Goal: Task Accomplishment & Management: Manage account settings

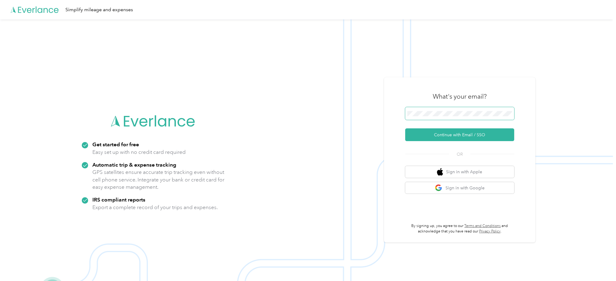
click at [425, 107] on span at bounding box center [459, 113] width 109 height 13
click at [424, 132] on button "Continue with Email / SSO" at bounding box center [459, 134] width 109 height 13
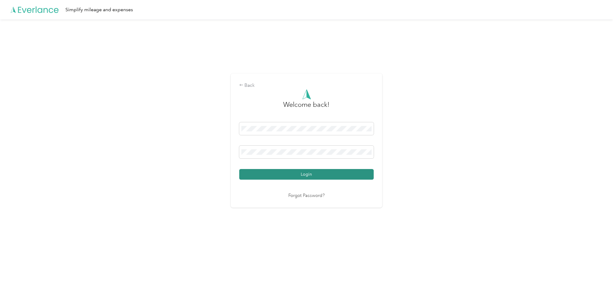
click at [275, 179] on button "Login" at bounding box center [306, 174] width 135 height 11
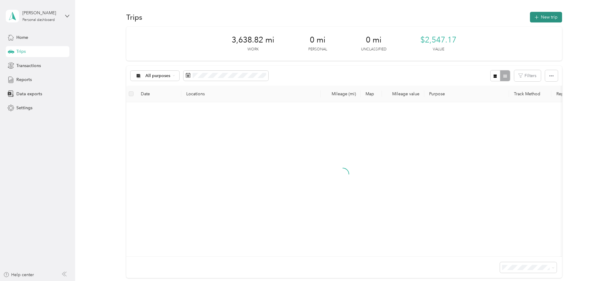
click at [542, 15] on button "New trip" at bounding box center [546, 17] width 32 height 11
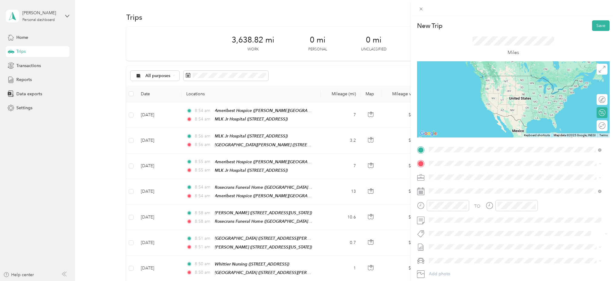
click at [462, 179] on span "[GEOGRAPHIC_DATA][US_STATE], [GEOGRAPHIC_DATA]" at bounding box center [497, 180] width 112 height 5
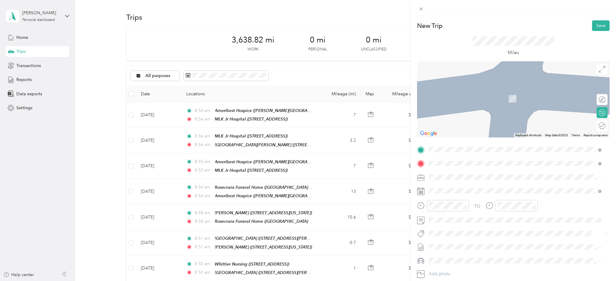
click at [476, 185] on strong "[GEOGRAPHIC_DATA]" at bounding box center [463, 187] width 45 height 5
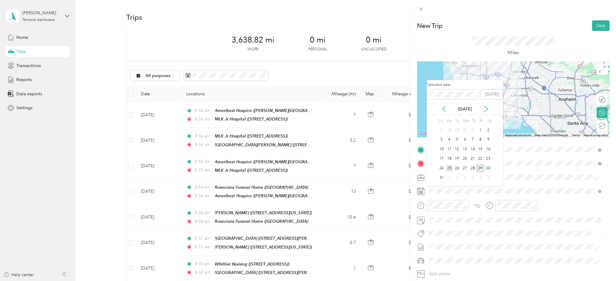
click at [448, 169] on div "25" at bounding box center [450, 168] width 8 height 8
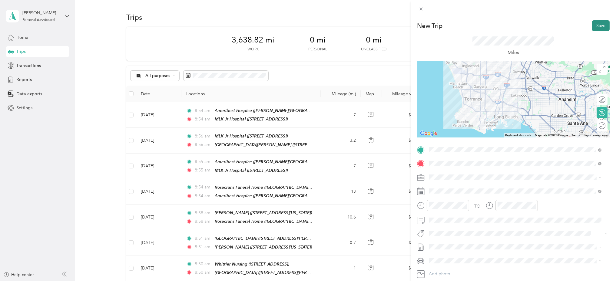
click at [599, 22] on button "Save" at bounding box center [601, 25] width 18 height 11
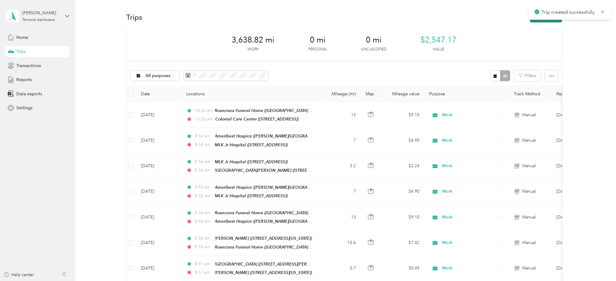
click at [530, 20] on button "New trip" at bounding box center [546, 17] width 32 height 11
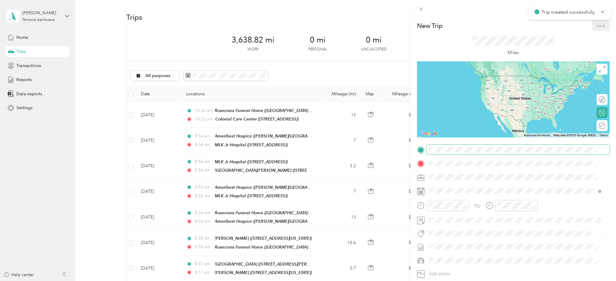
click at [435, 147] on span at bounding box center [518, 150] width 183 height 10
click at [466, 179] on span "[STREET_ADDRESS]" at bounding box center [460, 180] width 38 height 5
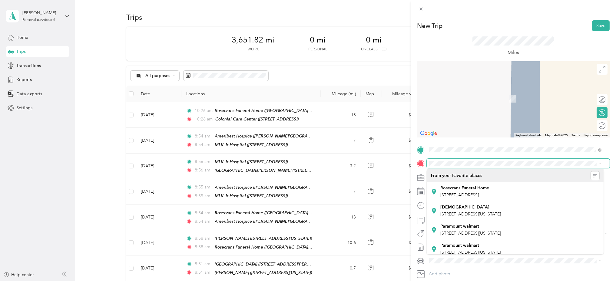
click at [241, 113] on div "New Trip Save This trip cannot be edited because it is either under review, app…" at bounding box center [308, 140] width 616 height 281
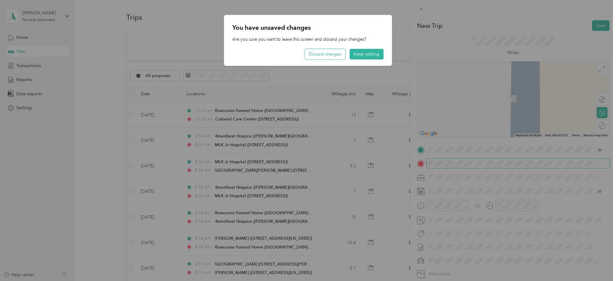
click at [325, 52] on button "Discard changes" at bounding box center [325, 54] width 41 height 11
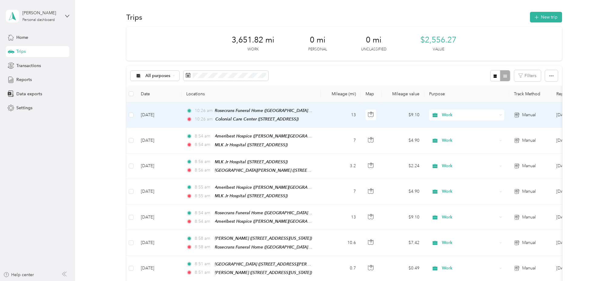
click at [318, 115] on td "10:26 am Rosecrans Funeral Home ([GEOGRAPHIC_DATA][US_STATE]) 10:26 am [GEOGRAP…" at bounding box center [251, 114] width 139 height 25
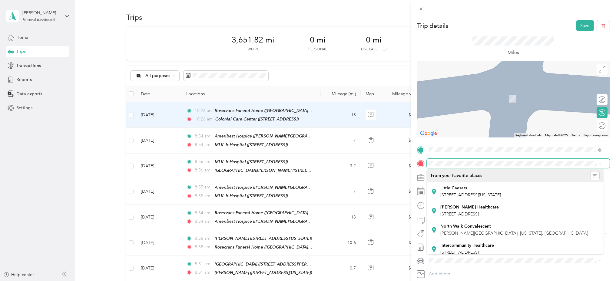
click at [466, 160] on span at bounding box center [518, 164] width 183 height 10
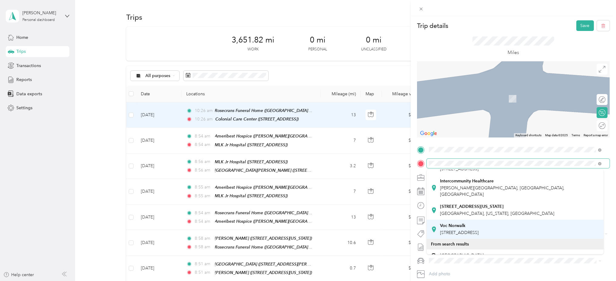
scroll to position [121, 0]
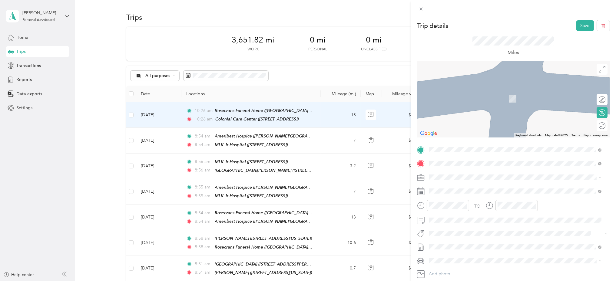
click at [485, 215] on span "[PERSON_NAME][GEOGRAPHIC_DATA], [GEOGRAPHIC_DATA], [GEOGRAPHIC_DATA]" at bounding box center [503, 211] width 125 height 12
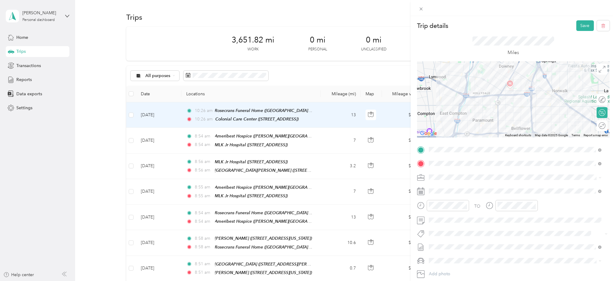
click at [483, 210] on div "[STREET_ADDRESS][GEOGRAPHIC_DATA][US_STATE][US_STATE], [GEOGRAPHIC_DATA]" at bounding box center [498, 204] width 114 height 13
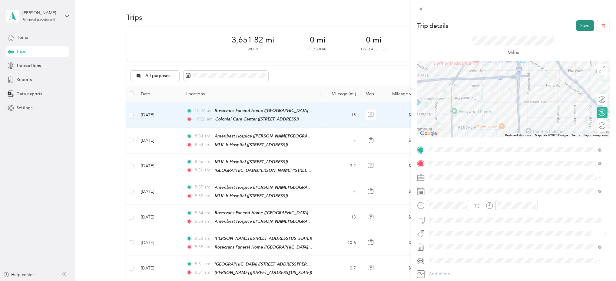
click at [578, 26] on button "Save" at bounding box center [586, 25] width 18 height 11
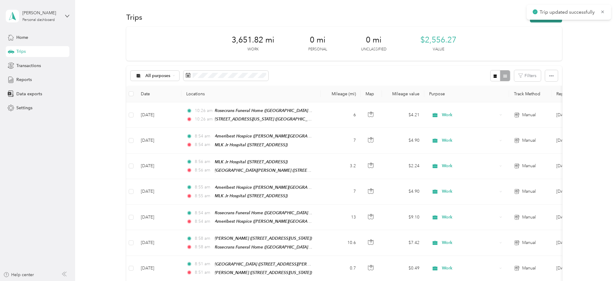
click at [535, 22] on div "Trips New trip" at bounding box center [344, 17] width 436 height 13
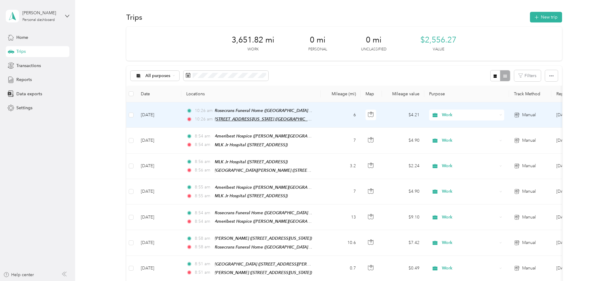
click at [253, 120] on span "[STREET_ADDRESS][US_STATE] ([GEOGRAPHIC_DATA], [US_STATE])" at bounding box center [279, 118] width 129 height 5
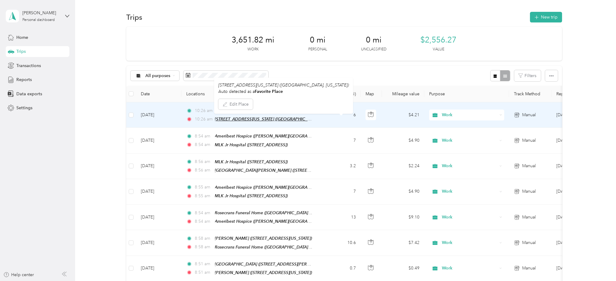
click at [269, 118] on span "[STREET_ADDRESS][US_STATE] ([GEOGRAPHIC_DATA], [US_STATE])" at bounding box center [279, 118] width 129 height 5
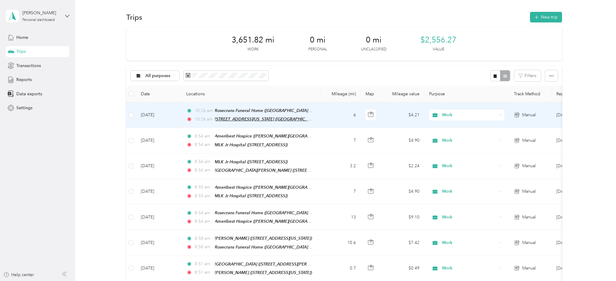
click at [269, 119] on span "[STREET_ADDRESS][US_STATE] ([GEOGRAPHIC_DATA], [US_STATE])" at bounding box center [279, 118] width 129 height 5
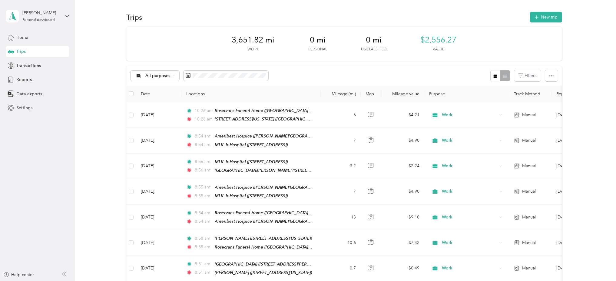
drag, startPoint x: 599, startPoint y: 27, endPoint x: 595, endPoint y: 28, distance: 3.8
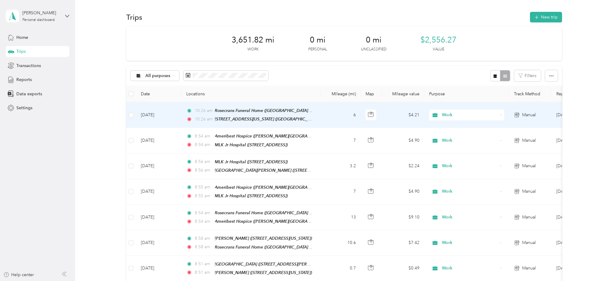
click at [316, 120] on td "10:26 am Rosecrans Funeral Home ([GEOGRAPHIC_DATA][US_STATE]) 10:26 am [STREET_…" at bounding box center [251, 114] width 139 height 25
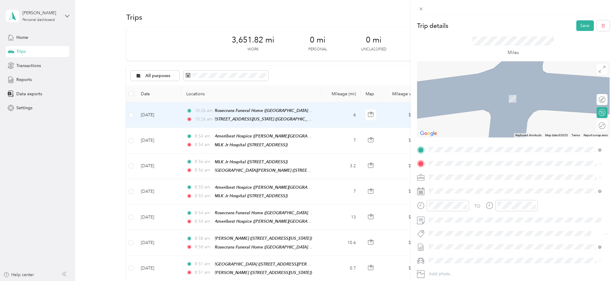
click at [501, 215] on div "[GEOGRAPHIC_DATA] [STREET_ADDRESS][US_STATE]" at bounding box center [471, 209] width 61 height 13
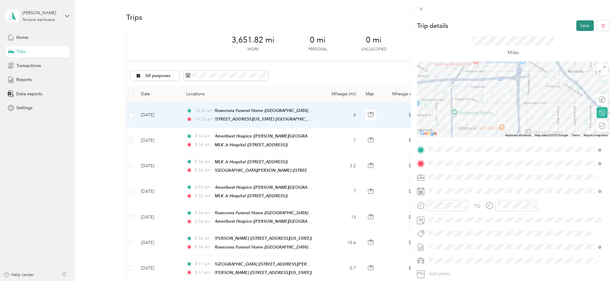
click at [585, 21] on button "Save" at bounding box center [586, 25] width 18 height 11
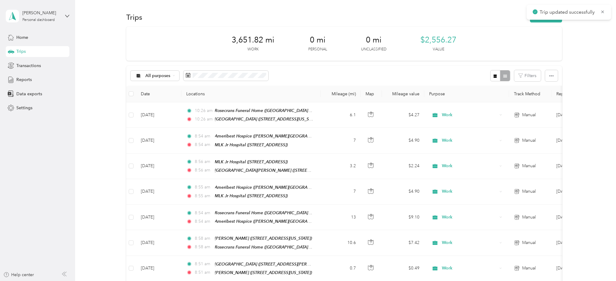
click at [532, 22] on div "Trips New trip" at bounding box center [344, 17] width 436 height 13
click at [532, 21] on button "New trip" at bounding box center [546, 17] width 32 height 11
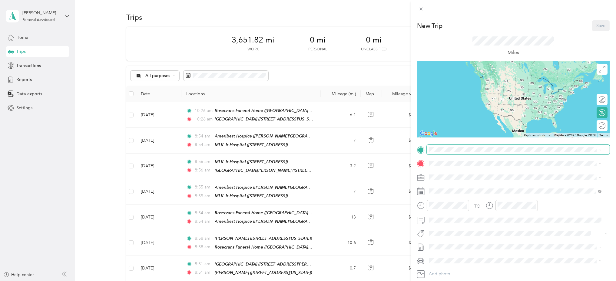
drag, startPoint x: 446, startPoint y: 145, endPoint x: 446, endPoint y: 153, distance: 7.6
click at [446, 145] on span at bounding box center [518, 150] width 183 height 10
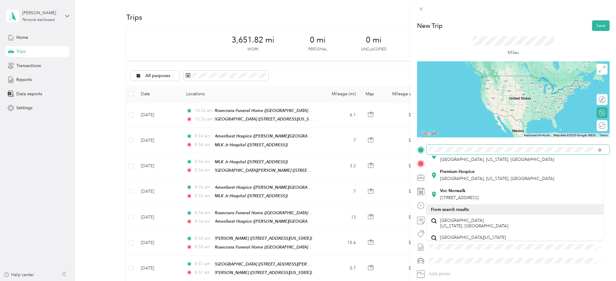
scroll to position [202, 0]
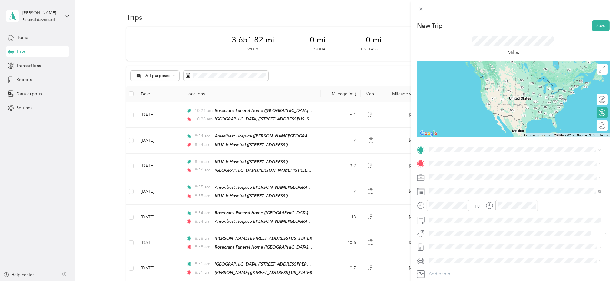
click at [479, 184] on li "[GEOGRAPHIC_DATA] [STREET_ADDRESS][US_STATE]" at bounding box center [515, 177] width 177 height 19
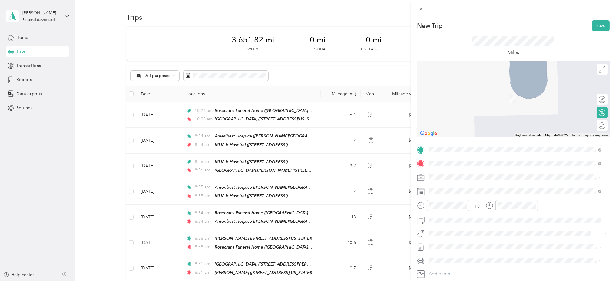
click at [465, 189] on div "[GEOGRAPHIC_DATA] [STREET_ADDRESS]" at bounding box center [463, 191] width 45 height 13
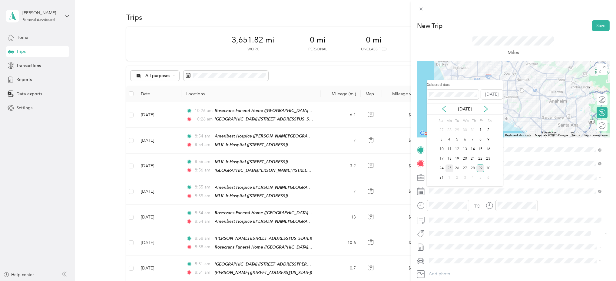
click at [449, 168] on div "25" at bounding box center [450, 168] width 8 height 8
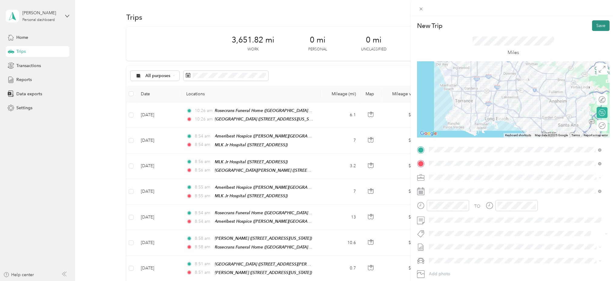
click at [592, 24] on button "Save" at bounding box center [601, 25] width 18 height 11
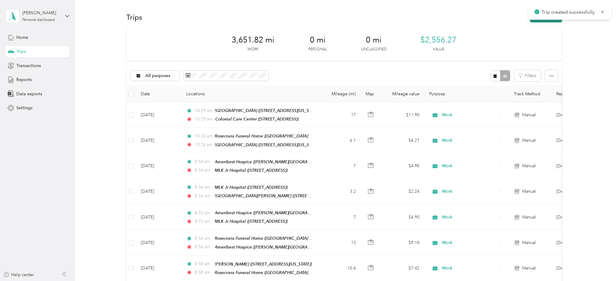
click at [530, 21] on button "New trip" at bounding box center [546, 17] width 32 height 11
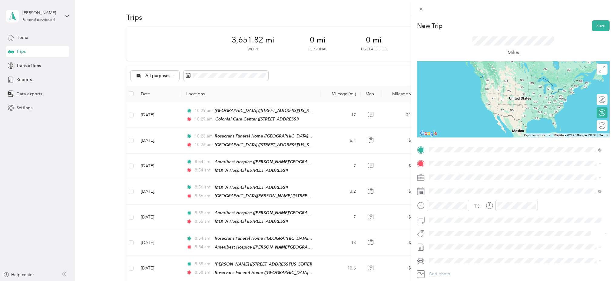
click at [459, 181] on span "[STREET_ADDRESS]" at bounding box center [460, 180] width 38 height 5
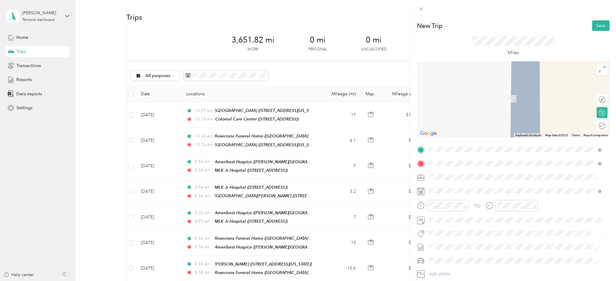
click at [459, 191] on div "Rosecrans Funeral Home [STREET_ADDRESS]" at bounding box center [465, 191] width 49 height 13
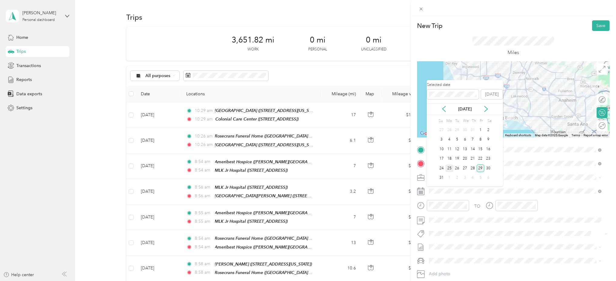
click at [452, 168] on div "25" at bounding box center [450, 168] width 8 height 8
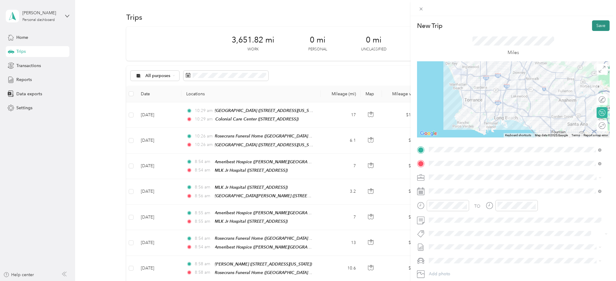
click at [592, 27] on button "Save" at bounding box center [601, 25] width 18 height 11
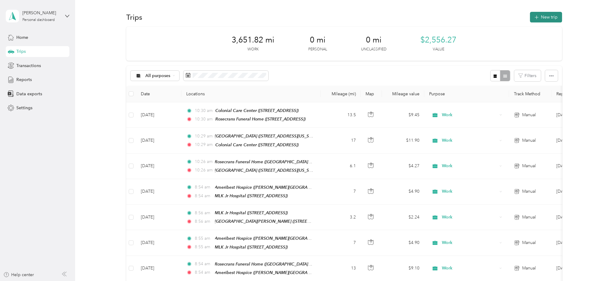
click at [541, 14] on button "New trip" at bounding box center [546, 17] width 32 height 11
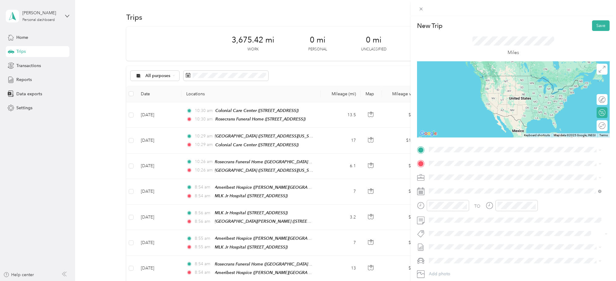
click at [471, 177] on div "Rosecrans Funeral Home [STREET_ADDRESS]" at bounding box center [465, 177] width 49 height 13
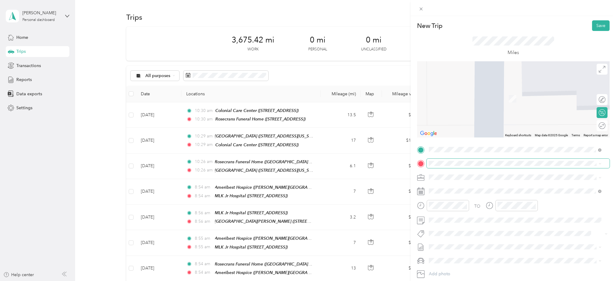
click at [454, 166] on span at bounding box center [518, 164] width 183 height 10
drag, startPoint x: 479, startPoint y: 191, endPoint x: 448, endPoint y: 160, distance: 43.5
click at [448, 160] on span at bounding box center [518, 164] width 183 height 10
click at [466, 191] on div "[GEOGRAPHIC_DATA] [STREET_ADDRESS]" at bounding box center [463, 190] width 45 height 13
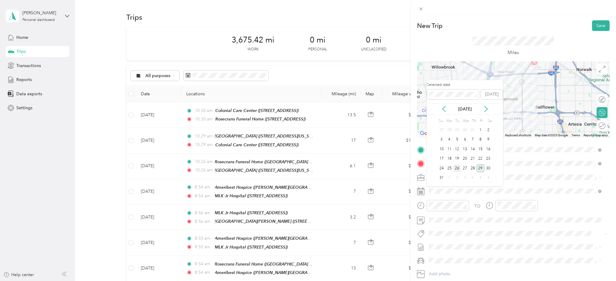
click at [458, 169] on div "26" at bounding box center [458, 168] width 8 height 8
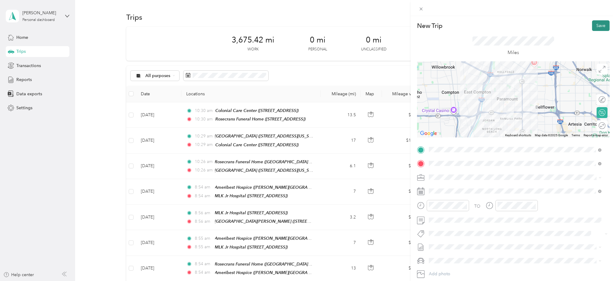
click at [593, 28] on button "Save" at bounding box center [601, 25] width 18 height 11
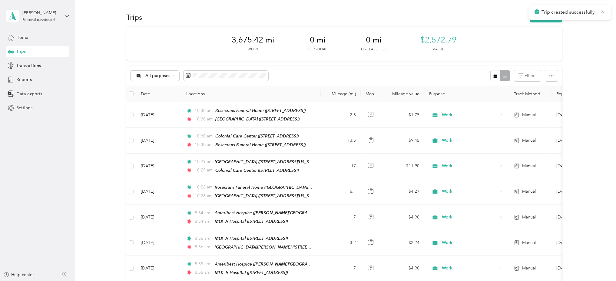
click at [530, 22] on button "New trip" at bounding box center [546, 17] width 32 height 11
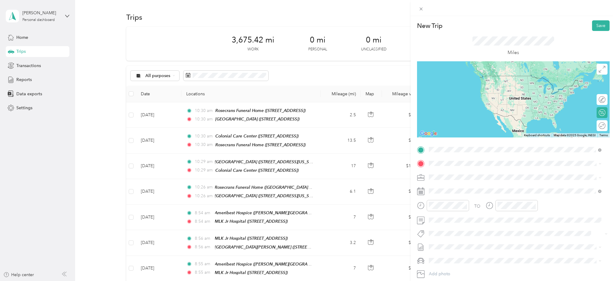
click at [486, 178] on div "[GEOGRAPHIC_DATA] [STREET_ADDRESS]" at bounding box center [463, 177] width 45 height 13
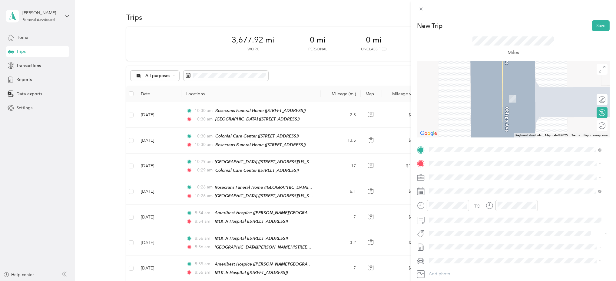
click at [462, 193] on span "[STREET_ADDRESS]" at bounding box center [460, 192] width 38 height 5
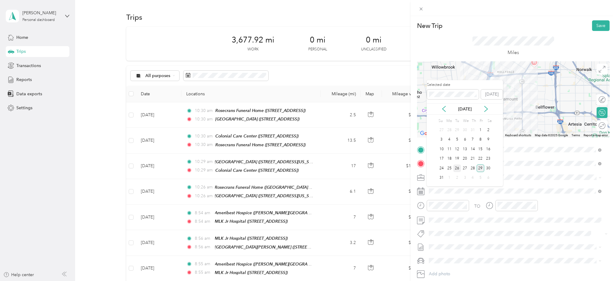
click at [456, 167] on div "26" at bounding box center [458, 168] width 8 height 8
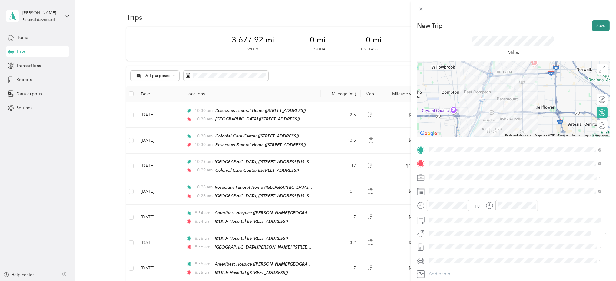
click at [592, 28] on button "Save" at bounding box center [601, 25] width 18 height 11
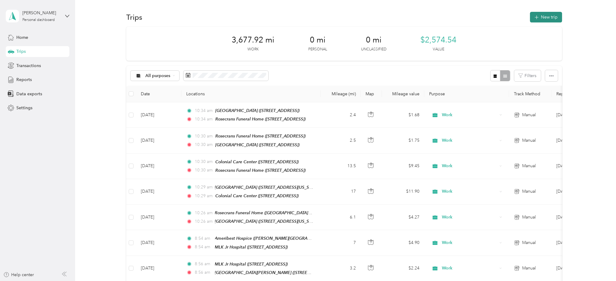
click at [544, 19] on button "New trip" at bounding box center [546, 17] width 32 height 11
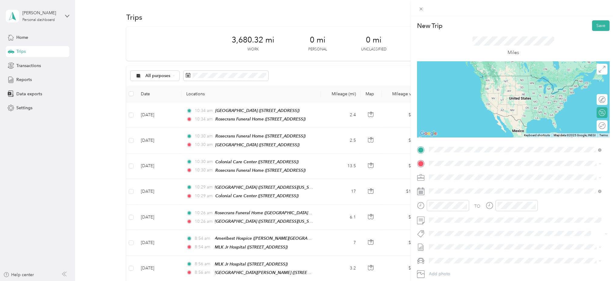
click at [456, 179] on span "[STREET_ADDRESS]" at bounding box center [460, 180] width 38 height 5
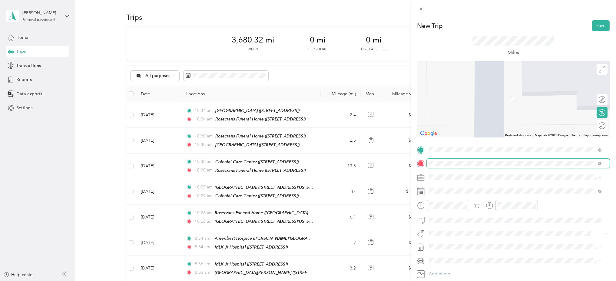
click at [457, 160] on span at bounding box center [518, 164] width 183 height 10
click at [457, 162] on span at bounding box center [518, 164] width 183 height 10
click at [456, 189] on strong "Skyline Healthcare" at bounding box center [459, 187] width 37 height 5
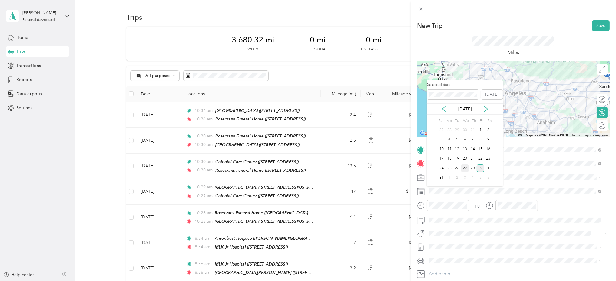
click at [462, 168] on div "27" at bounding box center [465, 168] width 8 height 8
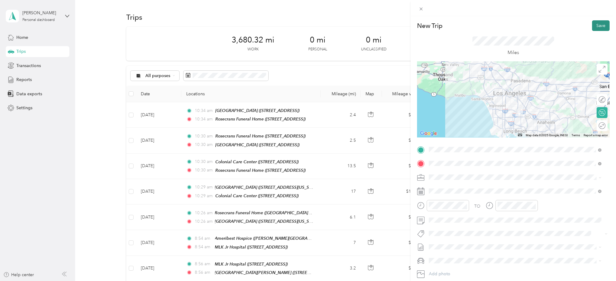
click at [592, 27] on button "Save" at bounding box center [601, 25] width 18 height 11
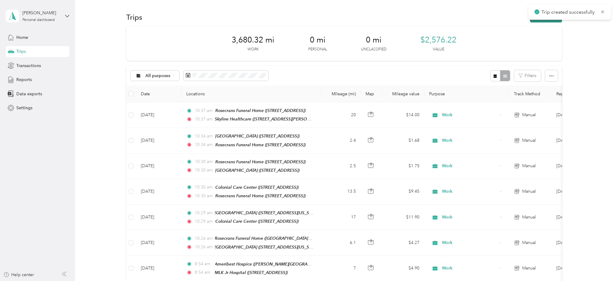
click at [548, 21] on button "New trip" at bounding box center [546, 17] width 32 height 11
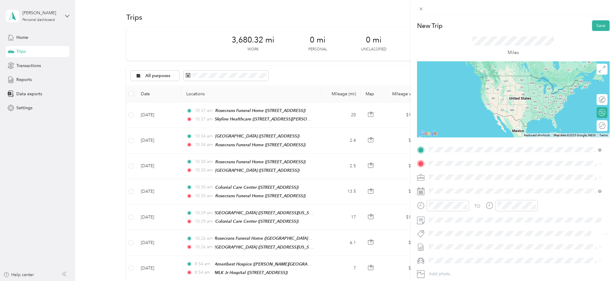
click at [446, 180] on span "[STREET_ADDRESS][PERSON_NAME]" at bounding box center [477, 180] width 72 height 5
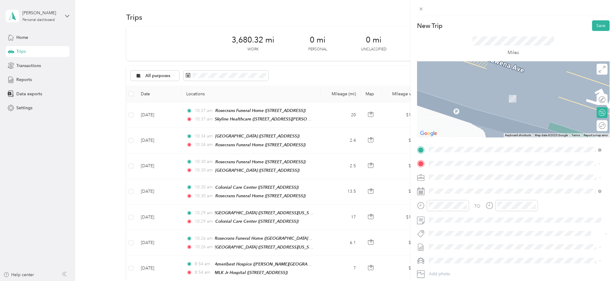
click at [469, 189] on div "LA Mexican Consulate [STREET_ADDRESS][US_STATE]" at bounding box center [471, 191] width 61 height 13
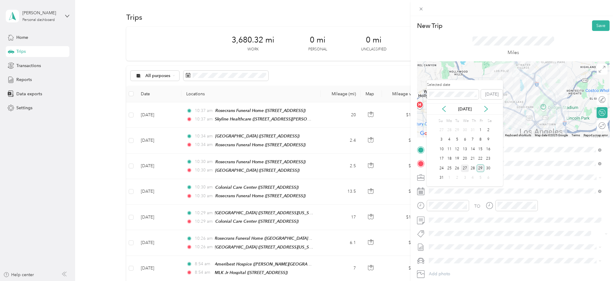
click at [465, 167] on div "27" at bounding box center [465, 168] width 8 height 8
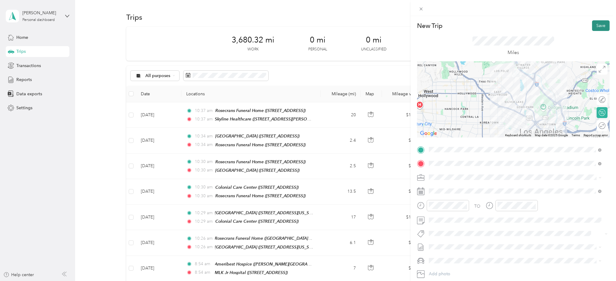
click at [592, 22] on button "Save" at bounding box center [601, 25] width 18 height 11
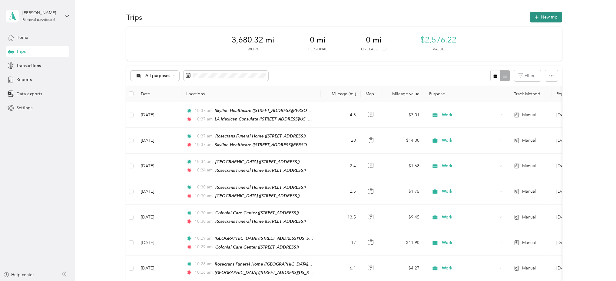
click at [530, 22] on button "New trip" at bounding box center [546, 17] width 32 height 11
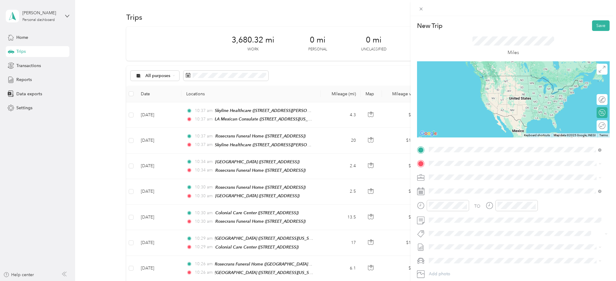
click at [459, 177] on div "LA Mexican Consulate [STREET_ADDRESS][US_STATE]" at bounding box center [471, 177] width 61 height 13
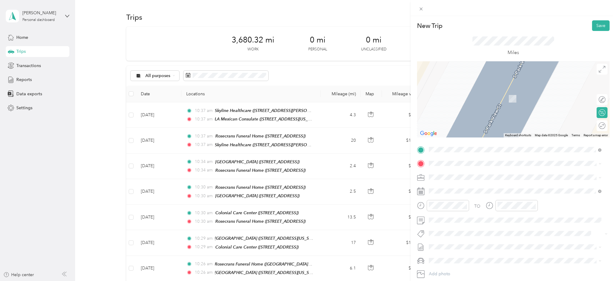
click at [473, 188] on strong "Rosecrans Funeral Home" at bounding box center [465, 185] width 49 height 5
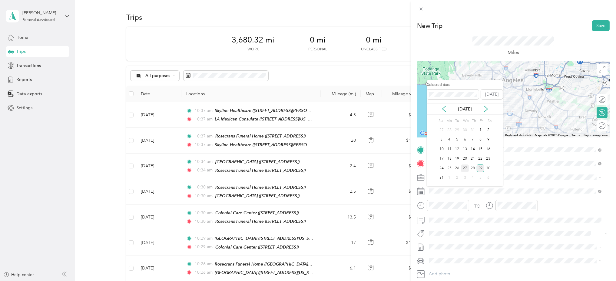
click at [466, 166] on div "27" at bounding box center [465, 168] width 8 height 8
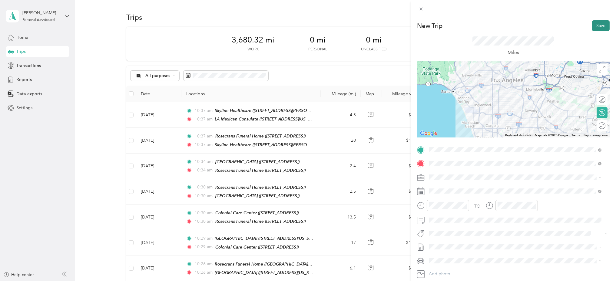
click at [592, 25] on button "Save" at bounding box center [601, 25] width 18 height 11
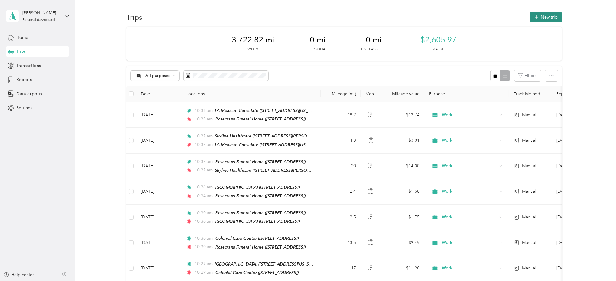
click at [550, 20] on button "New trip" at bounding box center [546, 17] width 32 height 11
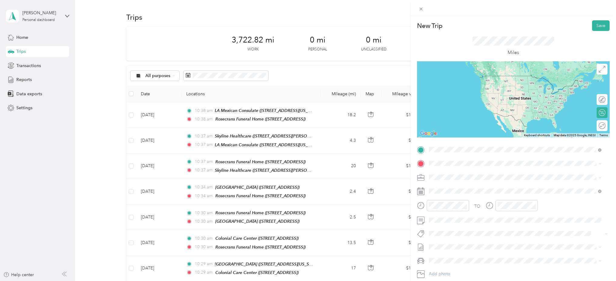
click at [465, 178] on div "Rosecrans Funeral Home [STREET_ADDRESS]" at bounding box center [465, 177] width 49 height 13
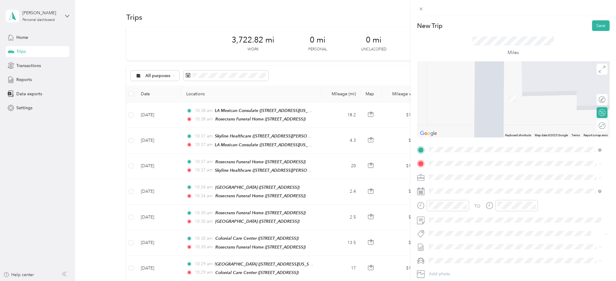
click at [455, 193] on span "[STREET_ADDRESS]" at bounding box center [460, 194] width 38 height 5
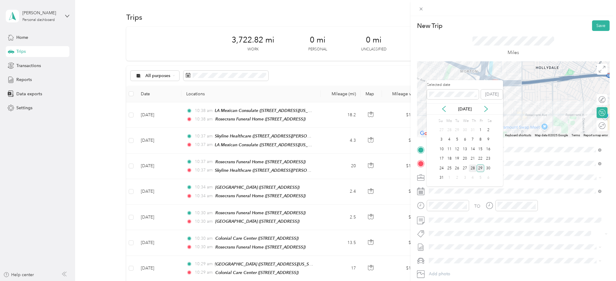
click at [471, 170] on div "28" at bounding box center [473, 168] width 8 height 8
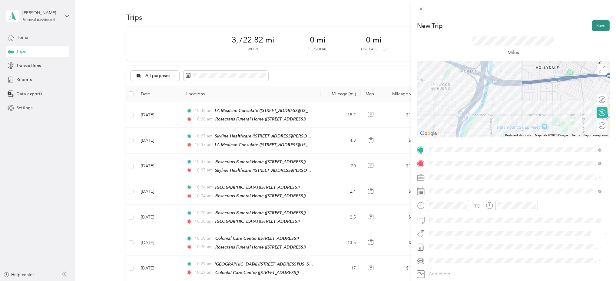
click at [593, 31] on button "Save" at bounding box center [601, 25] width 18 height 11
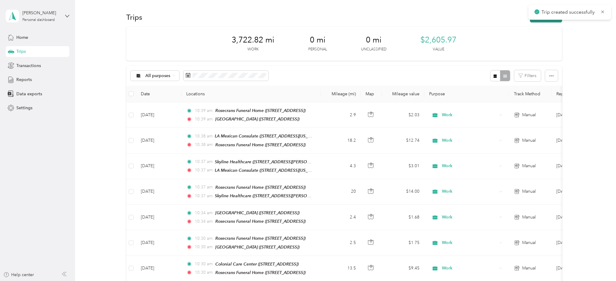
click at [530, 20] on button "New trip" at bounding box center [546, 17] width 32 height 11
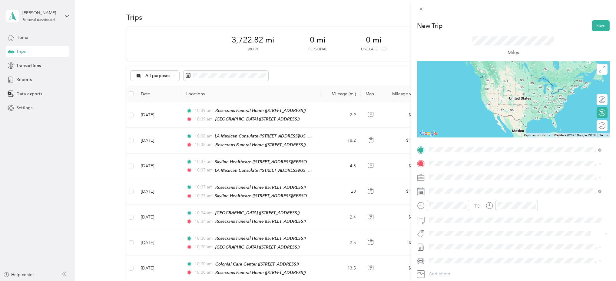
click at [463, 176] on div "[GEOGRAPHIC_DATA] [STREET_ADDRESS]" at bounding box center [463, 177] width 45 height 13
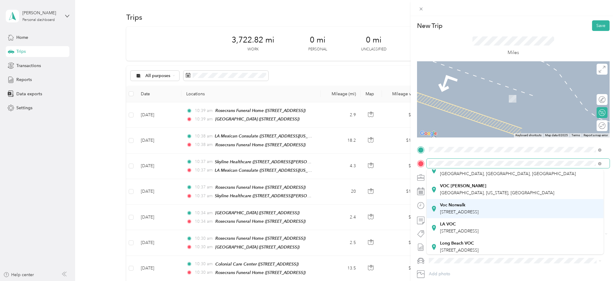
scroll to position [81, 0]
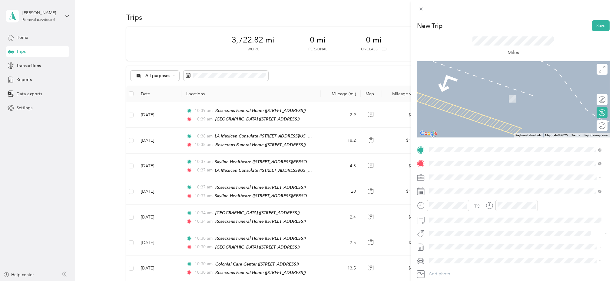
click at [469, 213] on div "[GEOGRAPHIC_DATA] [STREET_ADDRESS]" at bounding box center [460, 206] width 38 height 13
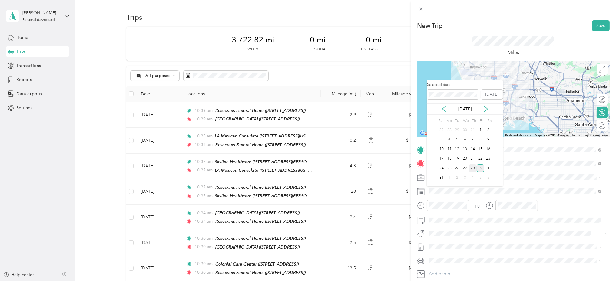
click at [474, 168] on div "28" at bounding box center [473, 168] width 8 height 8
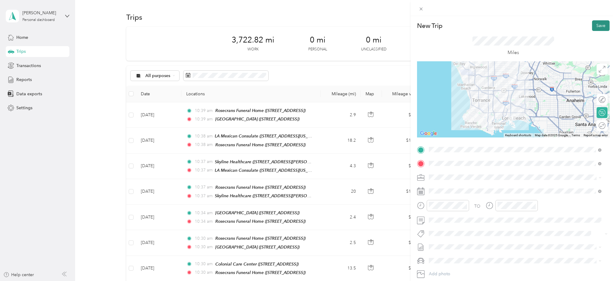
click at [598, 28] on button "Save" at bounding box center [601, 25] width 18 height 11
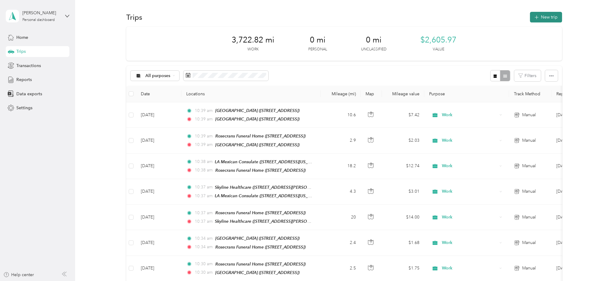
click at [530, 18] on button "New trip" at bounding box center [546, 17] width 32 height 11
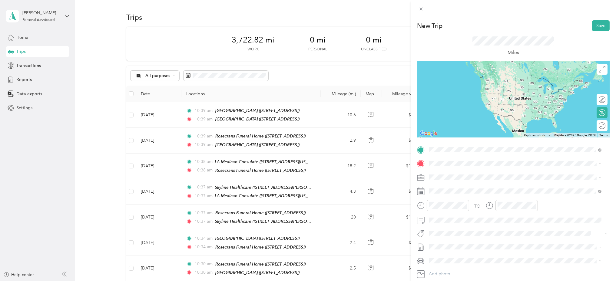
click at [456, 177] on div "[GEOGRAPHIC_DATA] [STREET_ADDRESS]" at bounding box center [460, 177] width 38 height 13
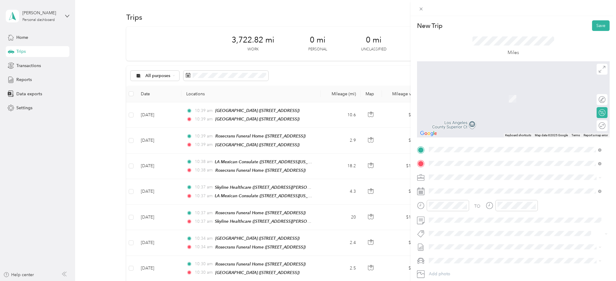
click at [463, 190] on div "Rosecrans Funeral Home [STREET_ADDRESS]" at bounding box center [465, 191] width 49 height 13
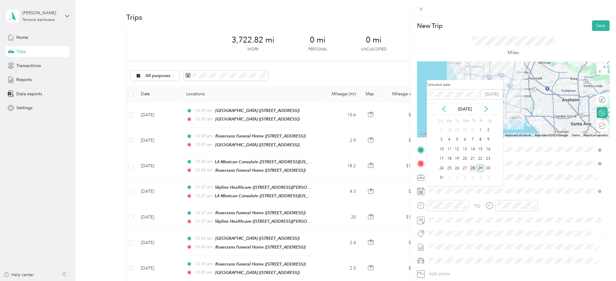
click at [472, 169] on div "28" at bounding box center [473, 168] width 8 height 8
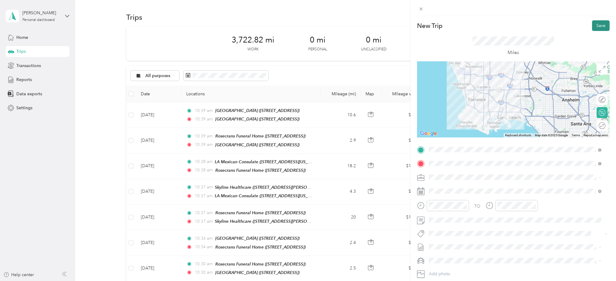
click at [592, 26] on button "Save" at bounding box center [601, 25] width 18 height 11
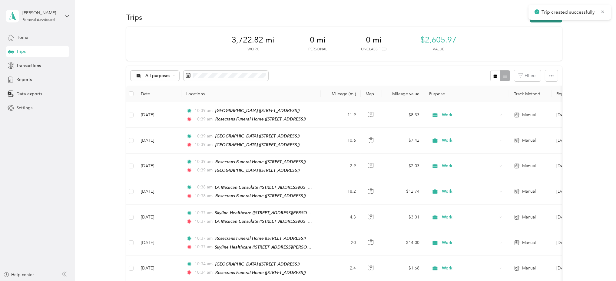
click at [530, 19] on button "New trip" at bounding box center [546, 17] width 32 height 11
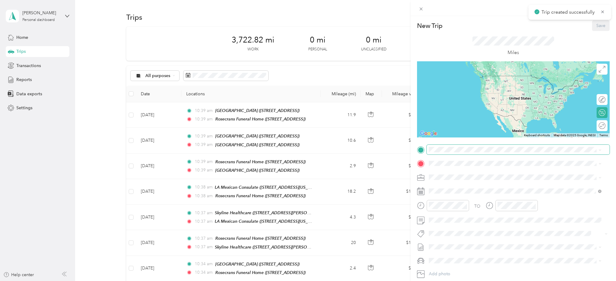
click at [458, 146] on span at bounding box center [518, 150] width 183 height 10
click at [466, 182] on div "Rosecrans Funeral Home [STREET_ADDRESS]" at bounding box center [465, 177] width 49 height 13
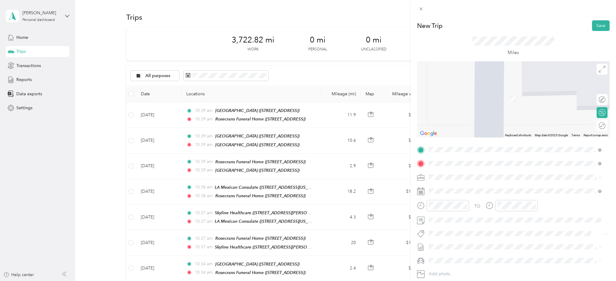
click at [456, 191] on div "[GEOGRAPHIC_DATA][PERSON_NAME] [STREET_ADDRESS]" at bounding box center [481, 191] width 81 height 13
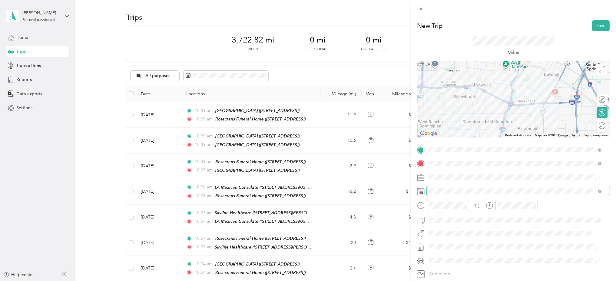
click at [453, 194] on span at bounding box center [518, 191] width 183 height 10
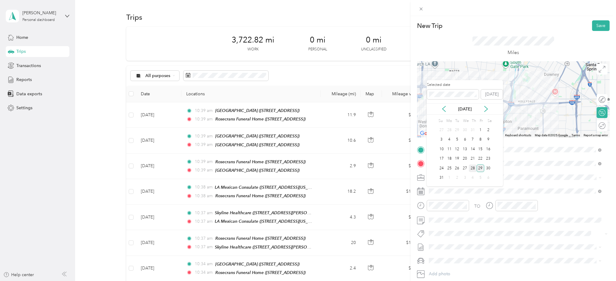
click at [472, 169] on div "28" at bounding box center [473, 168] width 8 height 8
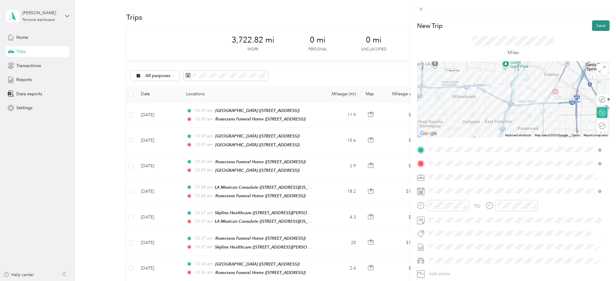
click at [592, 25] on button "Save" at bounding box center [601, 25] width 18 height 11
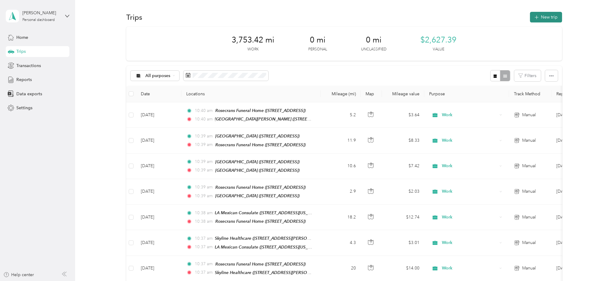
click at [542, 18] on button "New trip" at bounding box center [546, 17] width 32 height 11
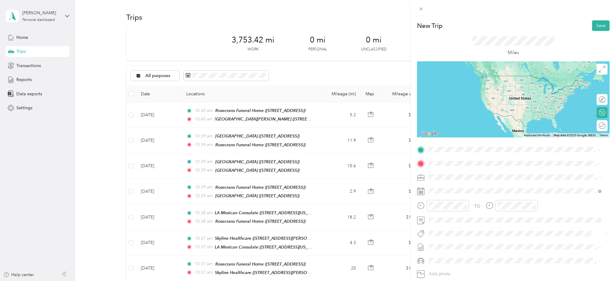
click at [469, 178] on span "[STREET_ADDRESS]" at bounding box center [460, 180] width 38 height 5
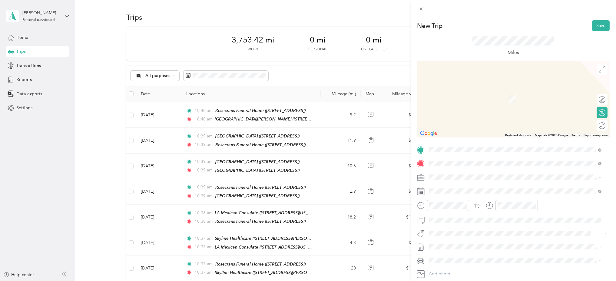
click at [474, 192] on div "Rosecrans Funeral Home [STREET_ADDRESS]" at bounding box center [465, 191] width 49 height 13
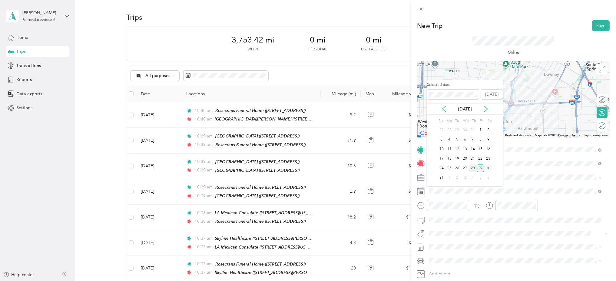
click at [472, 169] on div "28" at bounding box center [473, 168] width 8 height 8
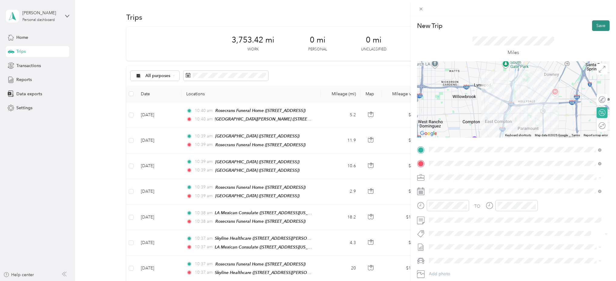
click at [592, 24] on button "Save" at bounding box center [601, 25] width 18 height 11
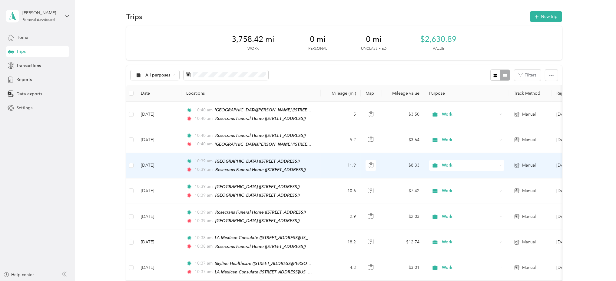
scroll to position [0, 0]
